Goal: Transaction & Acquisition: Purchase product/service

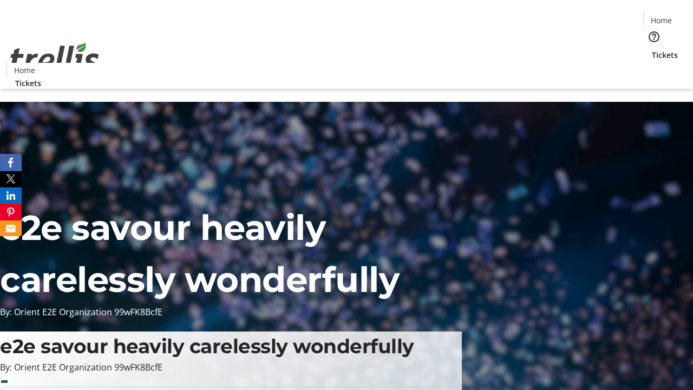
click at [652, 49] on span "Tickets" at bounding box center [665, 54] width 26 height 11
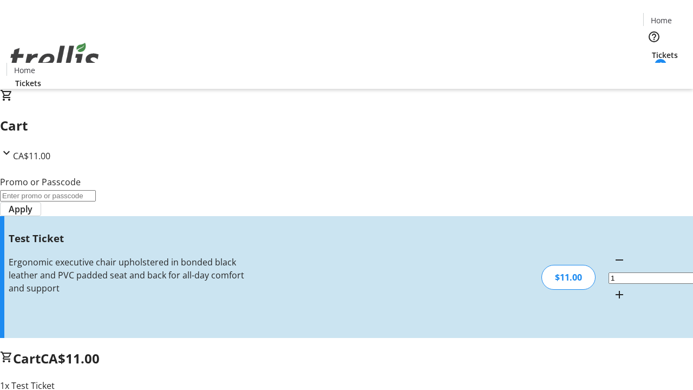
type input "UNLOCK"
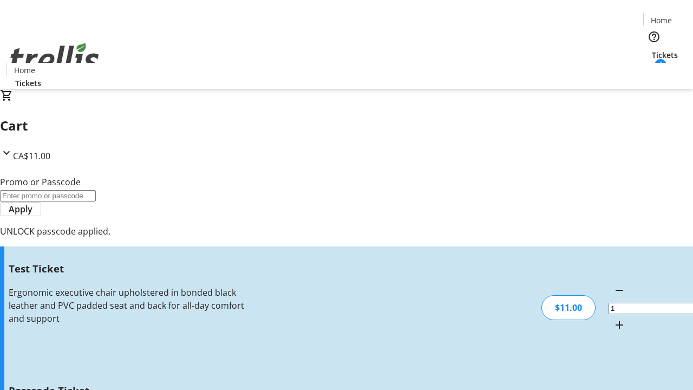
type input "5"
